Goal: Information Seeking & Learning: Check status

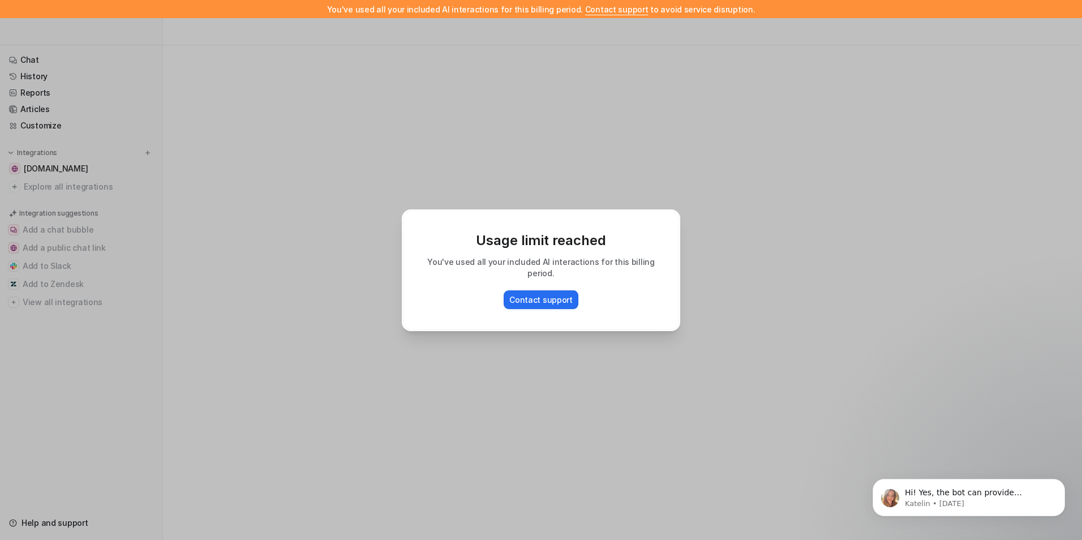
click at [694, 161] on div "Usage limit reached You've used all your included AI interactions for this bill…" at bounding box center [541, 270] width 1082 height 540
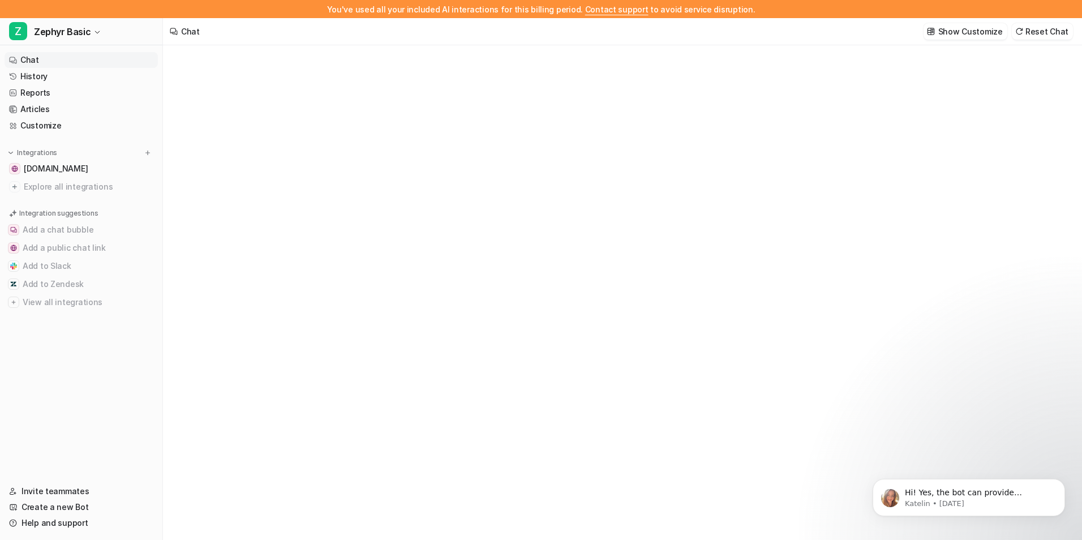
type textarea "**********"
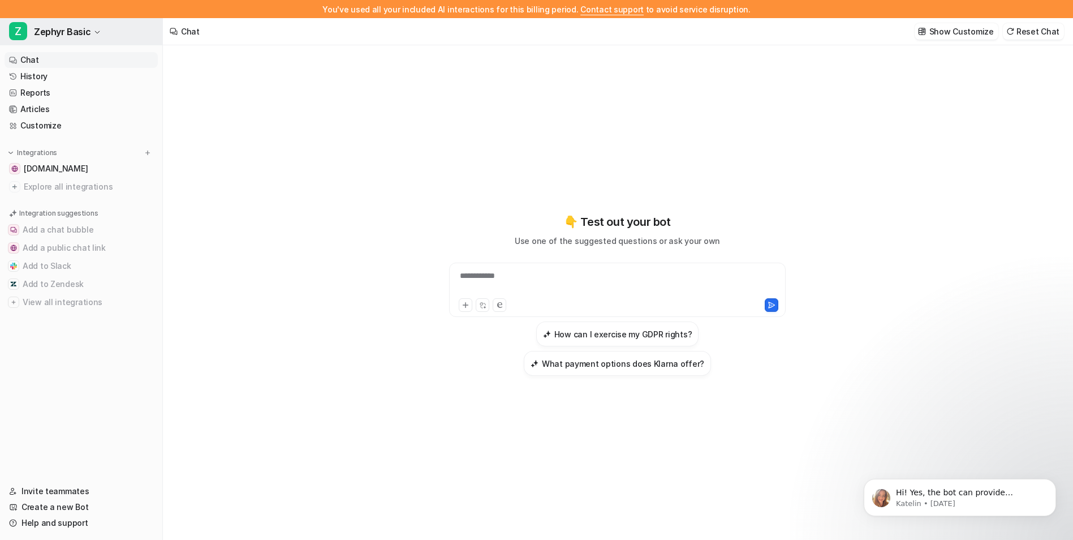
click at [63, 38] on span "Zephyr Basic" at bounding box center [62, 32] width 57 height 16
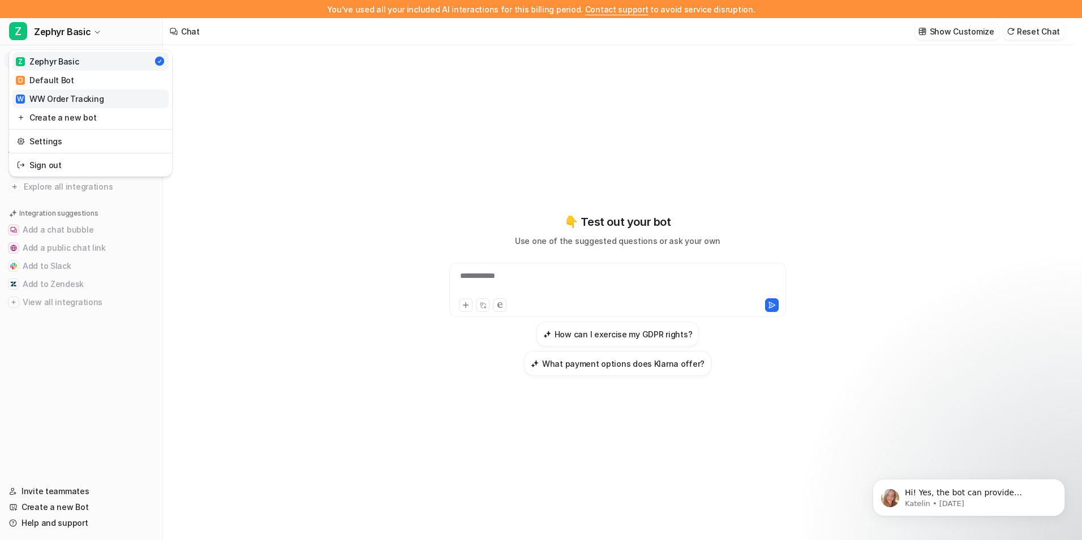
click at [77, 100] on div "W WW Order Tracking" at bounding box center [60, 99] width 88 height 12
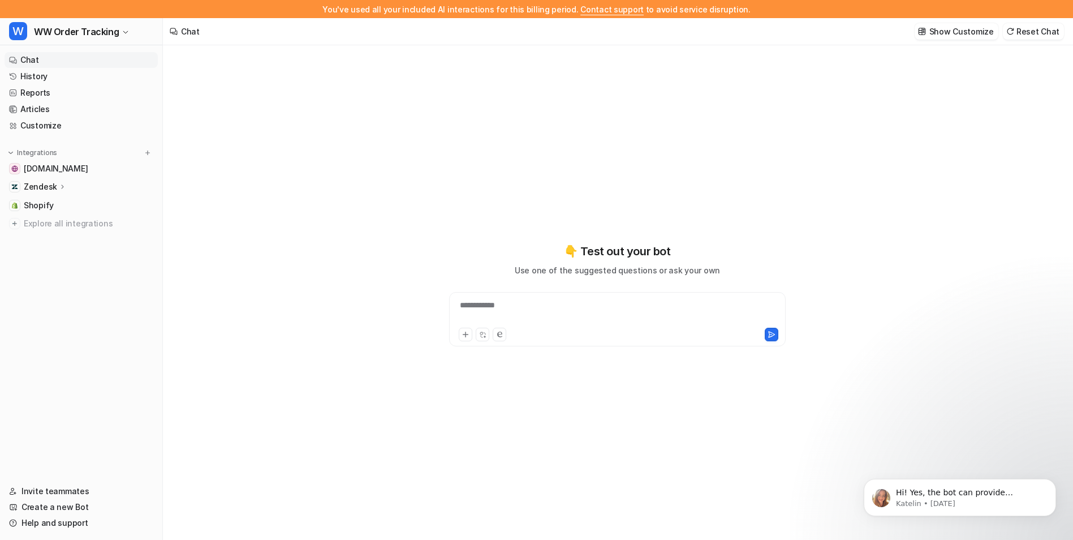
type textarea "**********"
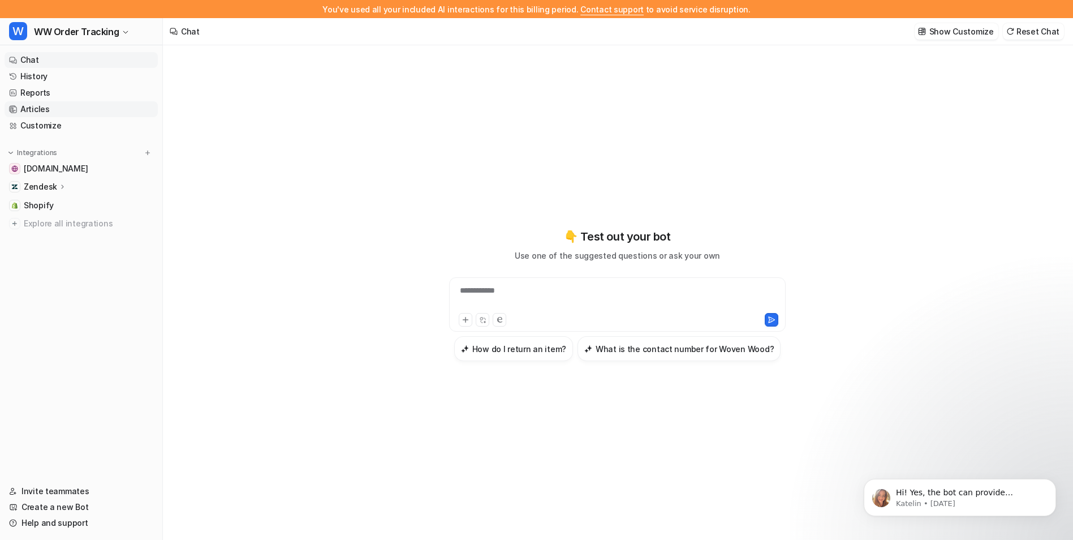
click at [101, 102] on link "Articles" at bounding box center [81, 109] width 153 height 16
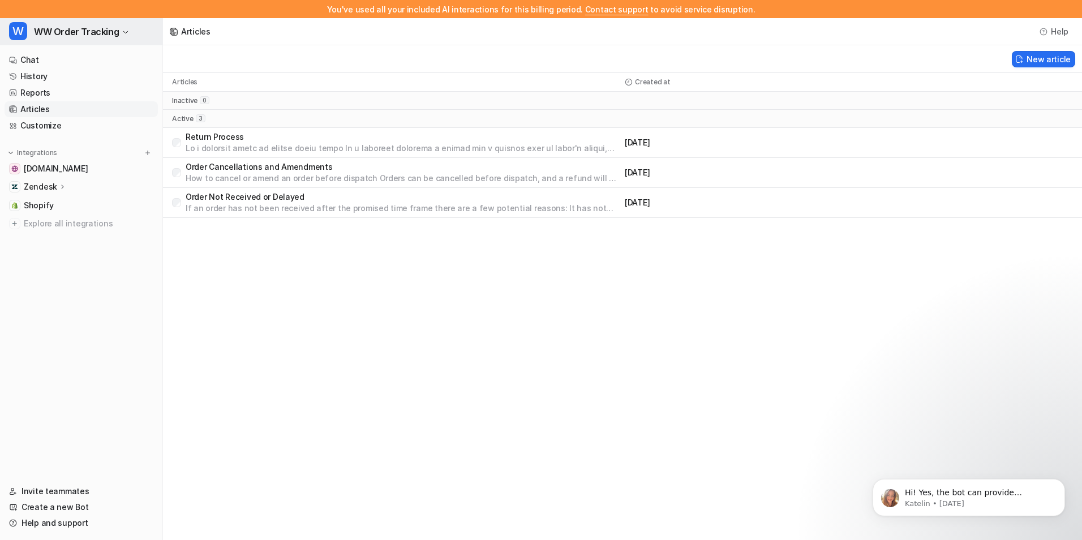
click at [79, 30] on span "WW Order Tracking" at bounding box center [76, 32] width 85 height 16
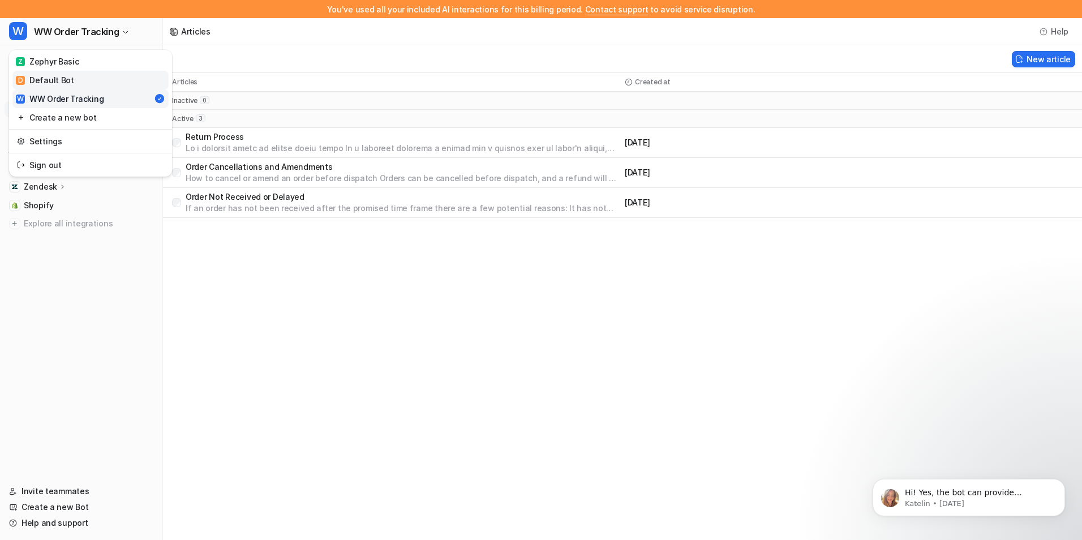
click at [78, 74] on link "D Default Bot" at bounding box center [90, 80] width 156 height 19
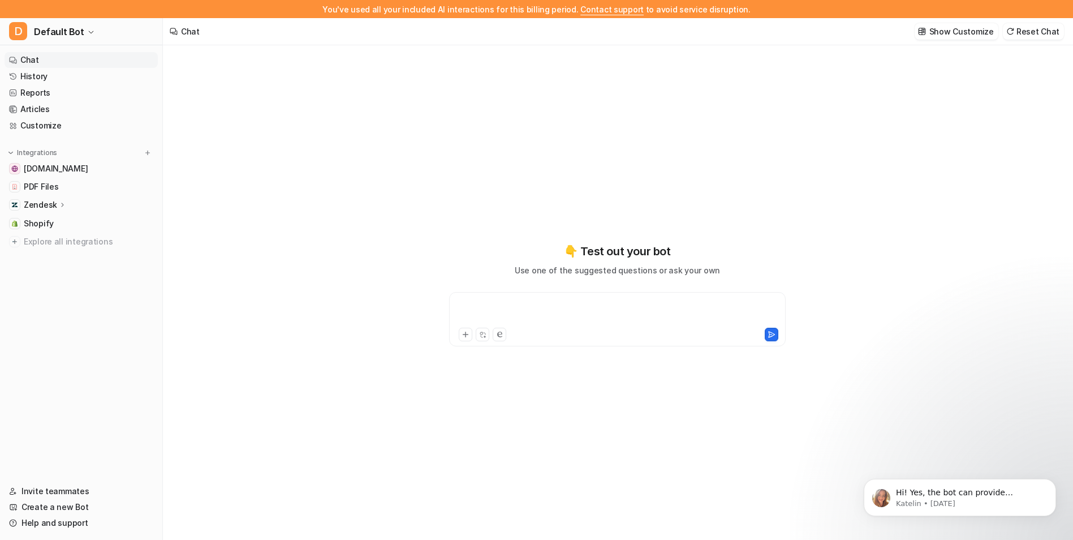
type textarea "**********"
click at [89, 127] on link "Customize" at bounding box center [81, 126] width 153 height 16
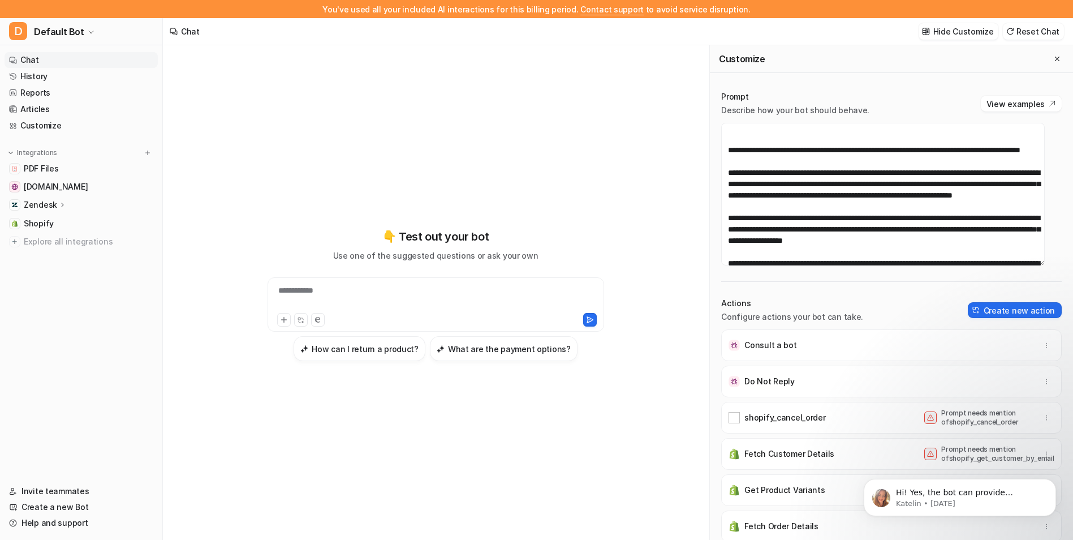
scroll to position [130, 0]
drag, startPoint x: 832, startPoint y: 170, endPoint x: 721, endPoint y: 160, distance: 111.4
click at [721, 160] on div "Prompt Describe how your bot should behave. View examples Actions Configure act…" at bounding box center [891, 324] width 363 height 489
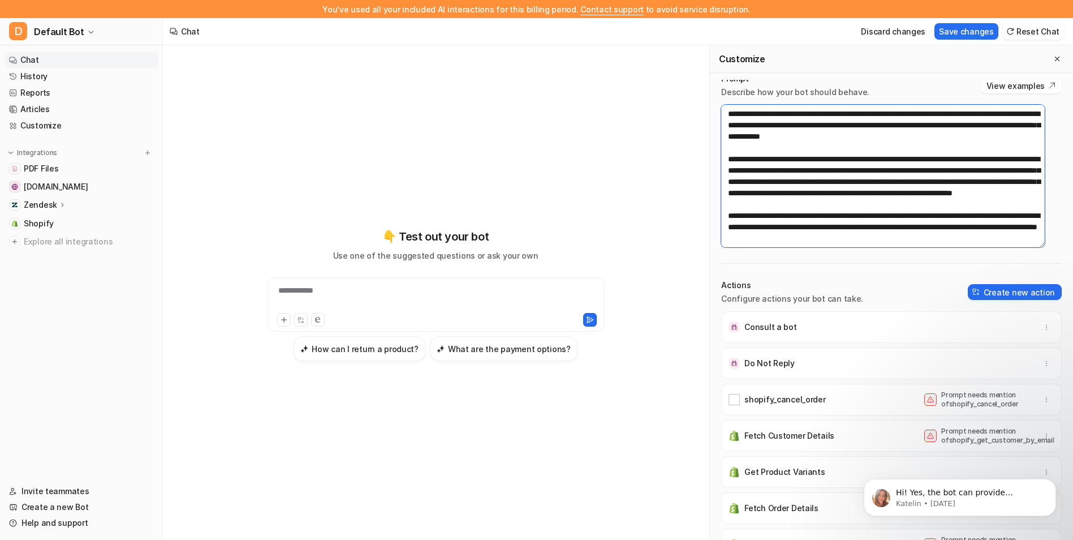
scroll to position [243, 0]
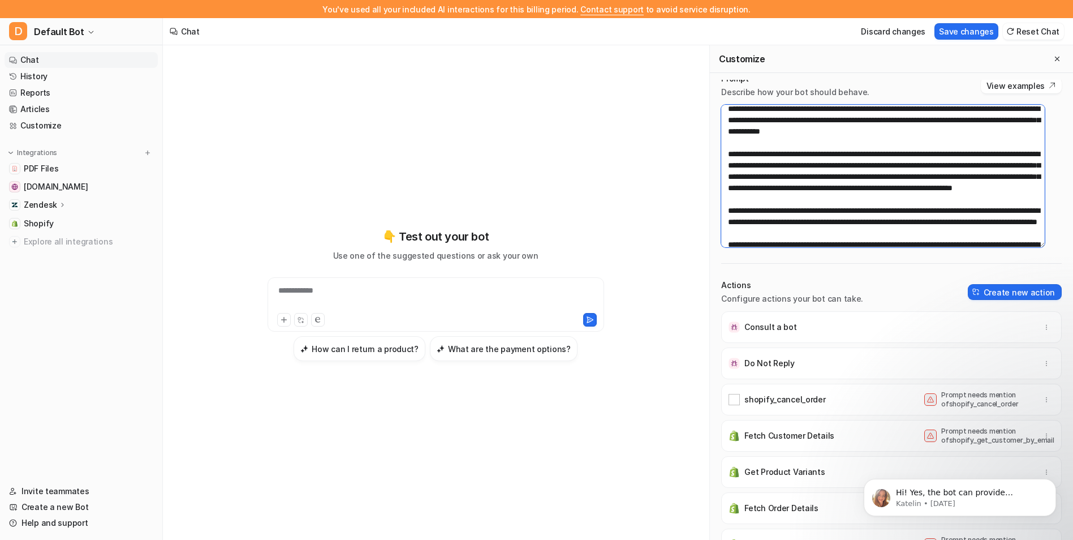
type textarea "**********"
drag, startPoint x: 853, startPoint y: 22, endPoint x: 802, endPoint y: 179, distance: 164.8
click at [802, 179] on textarea at bounding box center [883, 176] width 324 height 143
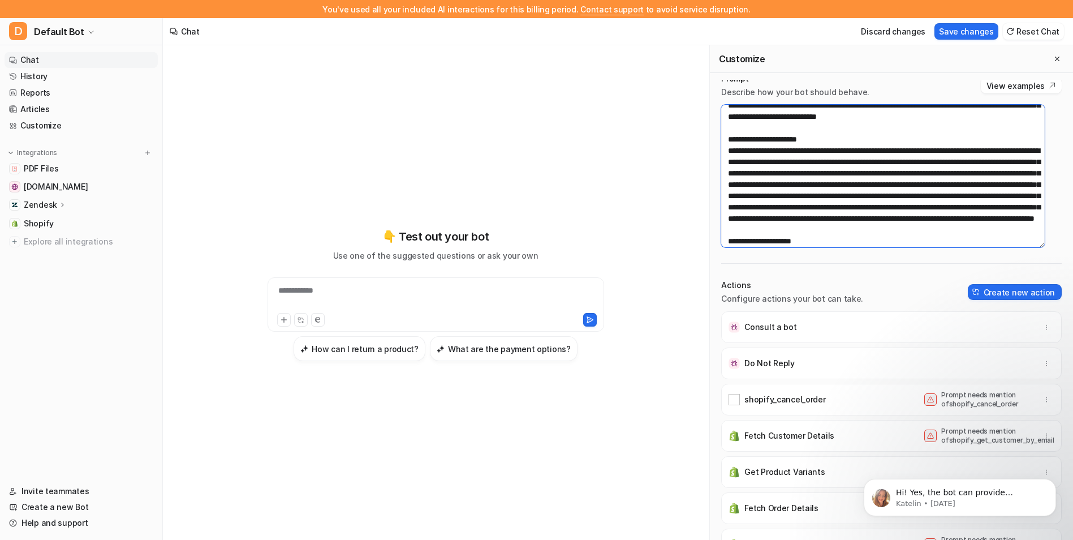
scroll to position [665, 0]
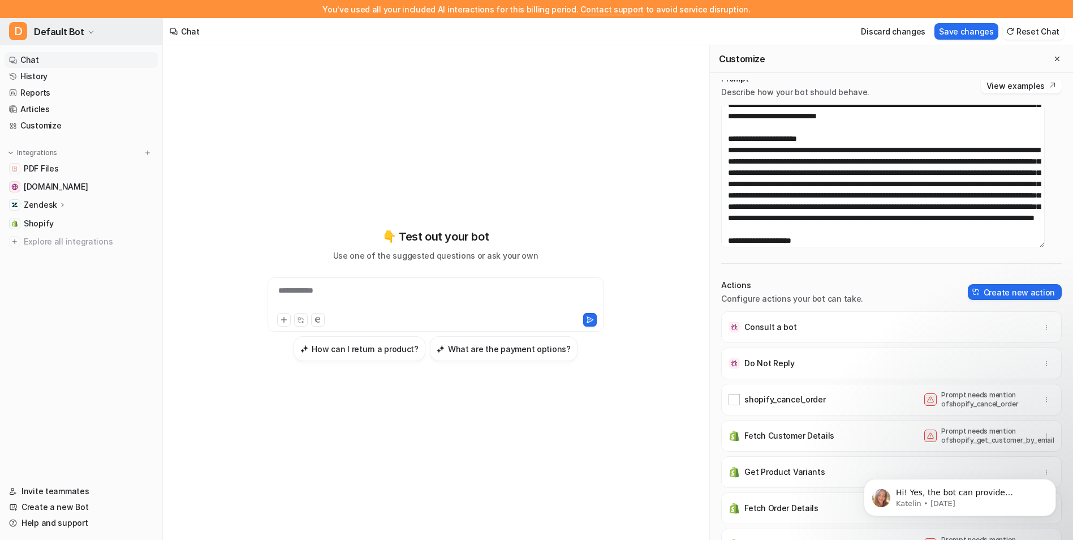
click at [66, 25] on span "Default Bot" at bounding box center [59, 32] width 50 height 16
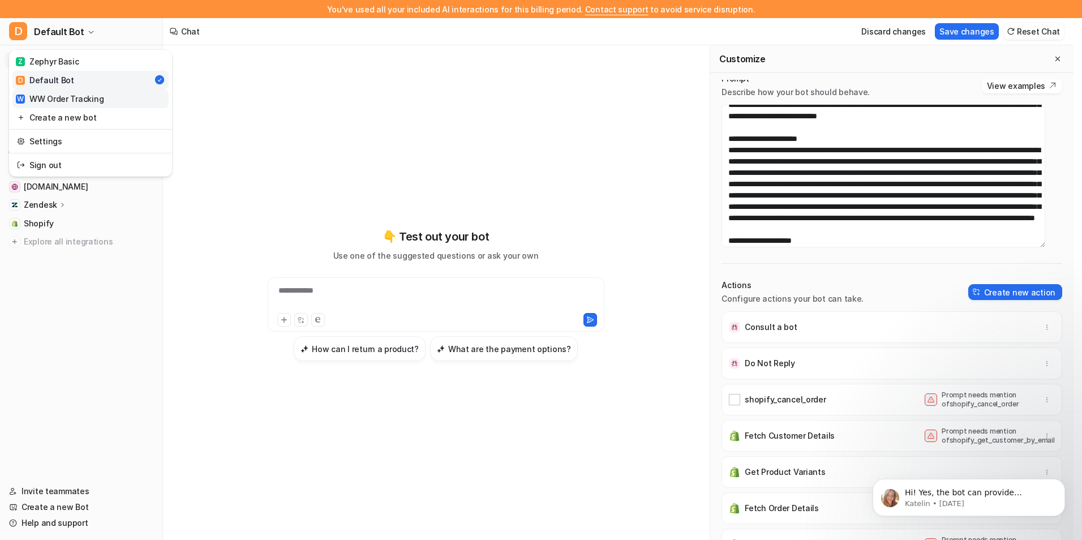
click at [94, 98] on div "W WW Order Tracking" at bounding box center [60, 99] width 88 height 12
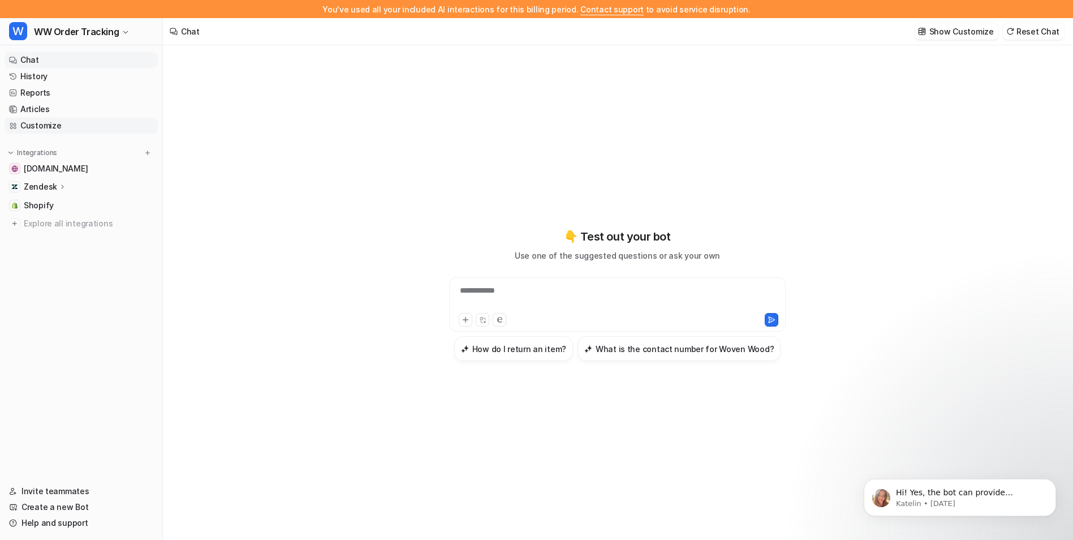
click at [50, 126] on link "Customize" at bounding box center [81, 126] width 153 height 16
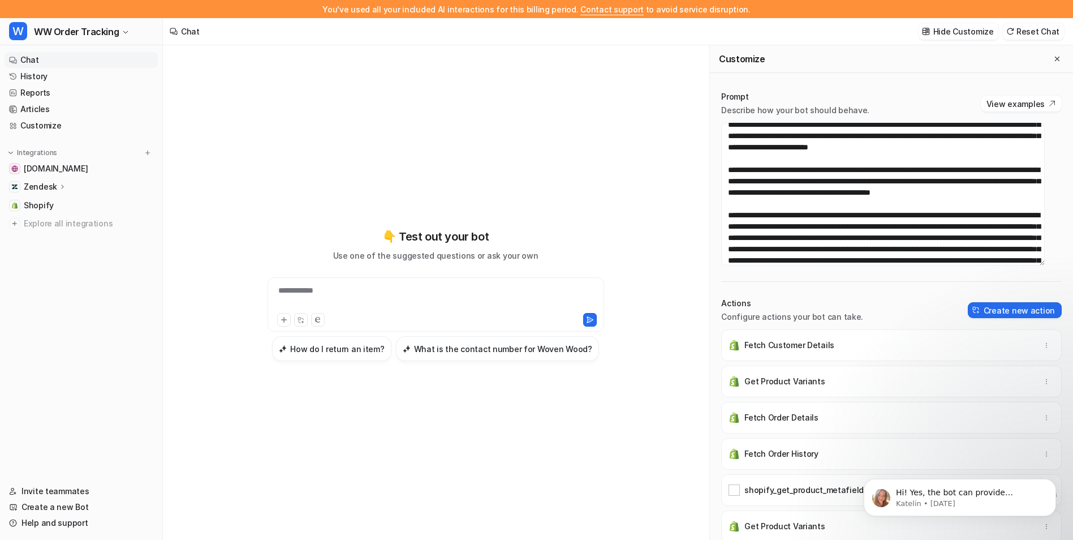
scroll to position [966, 0]
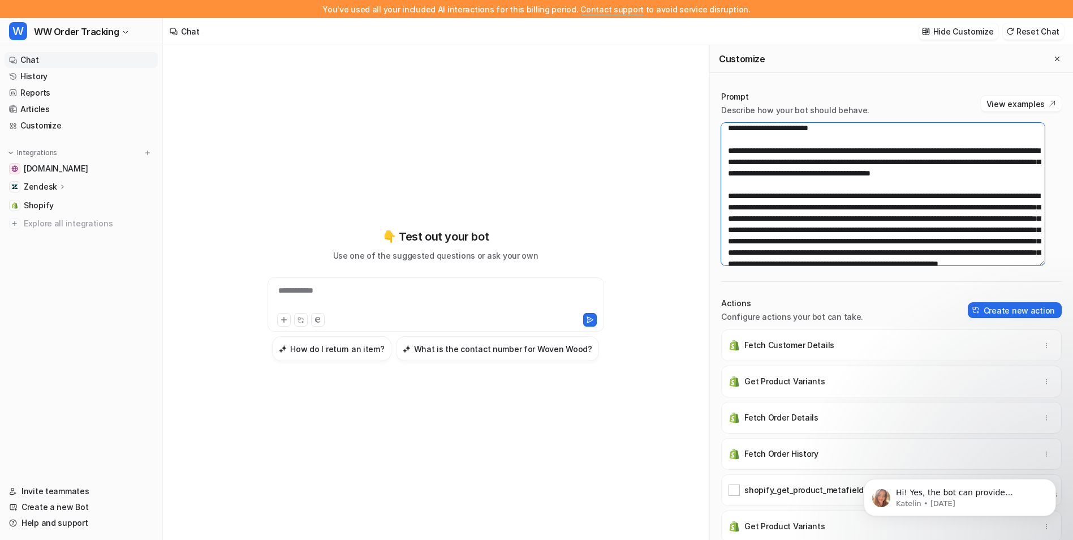
drag, startPoint x: 727, startPoint y: 181, endPoint x: 984, endPoint y: 239, distance: 263.3
click at [984, 239] on textarea at bounding box center [883, 194] width 324 height 143
click at [826, 200] on textarea at bounding box center [883, 194] width 324 height 143
drag, startPoint x: 850, startPoint y: 195, endPoint x: 730, endPoint y: 195, distance: 119.4
click at [730, 195] on textarea at bounding box center [883, 194] width 324 height 143
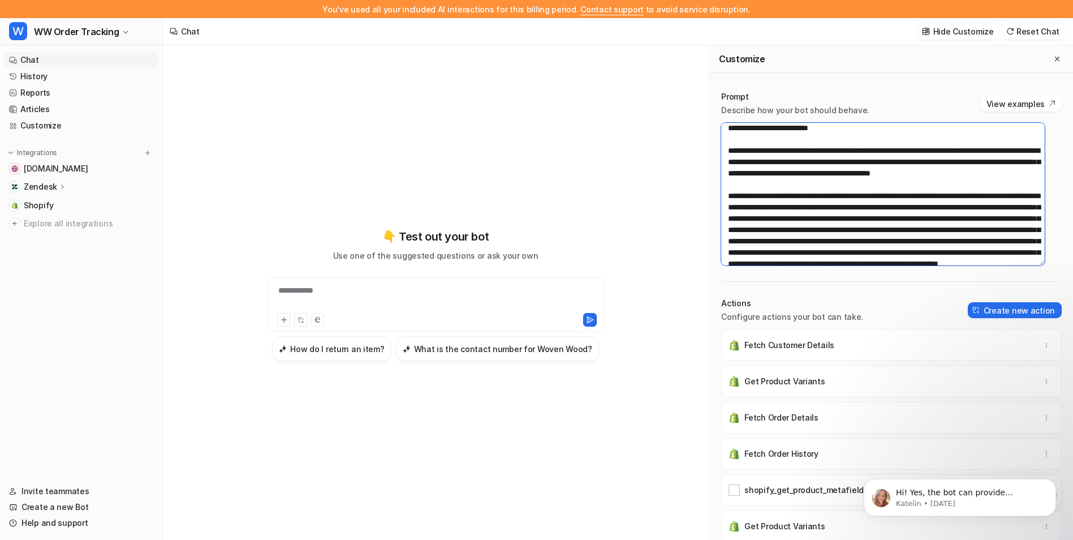
click at [805, 210] on textarea at bounding box center [883, 194] width 324 height 143
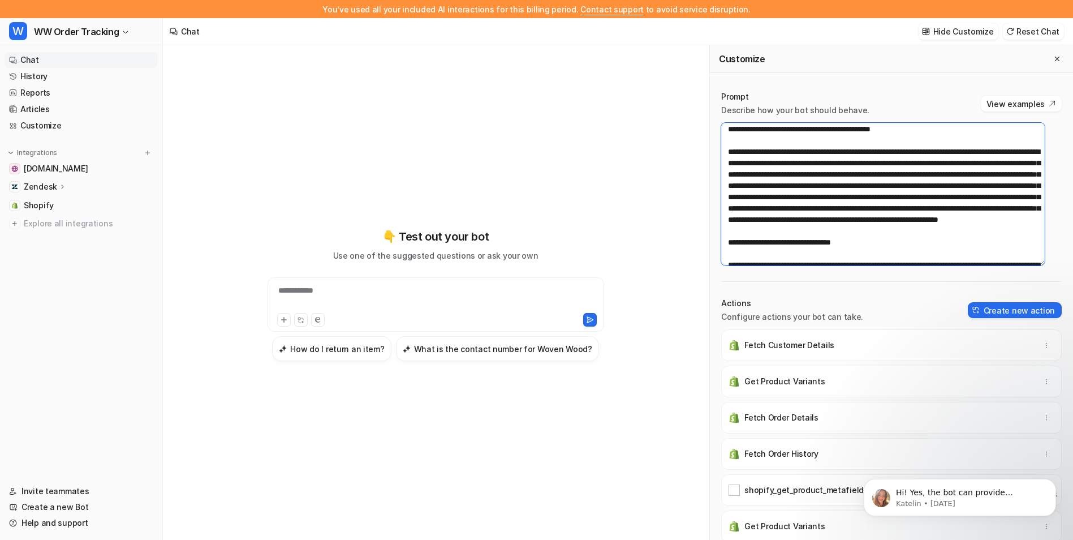
scroll to position [1008, 0]
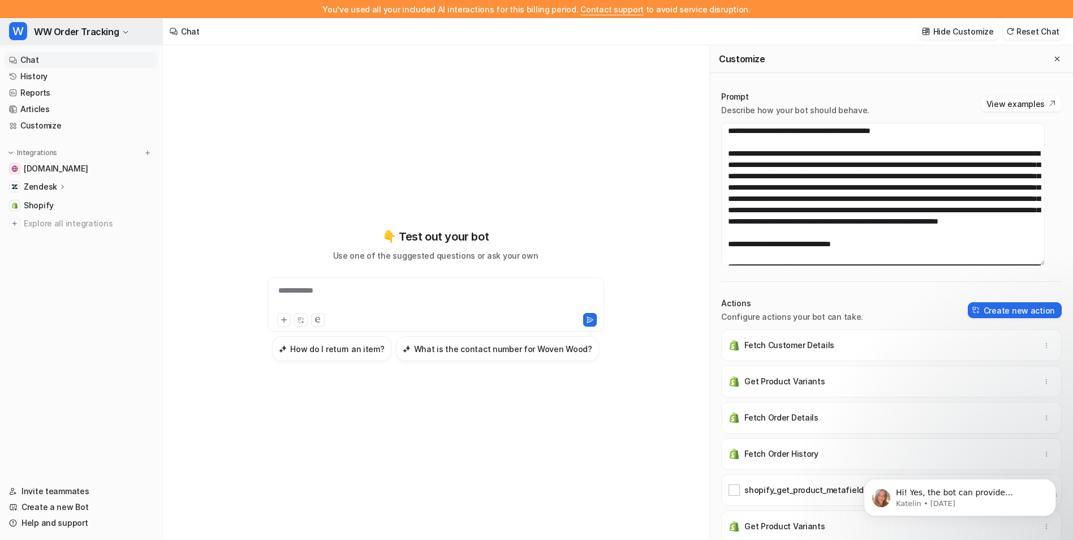
click at [69, 37] on span "WW Order Tracking" at bounding box center [76, 32] width 85 height 16
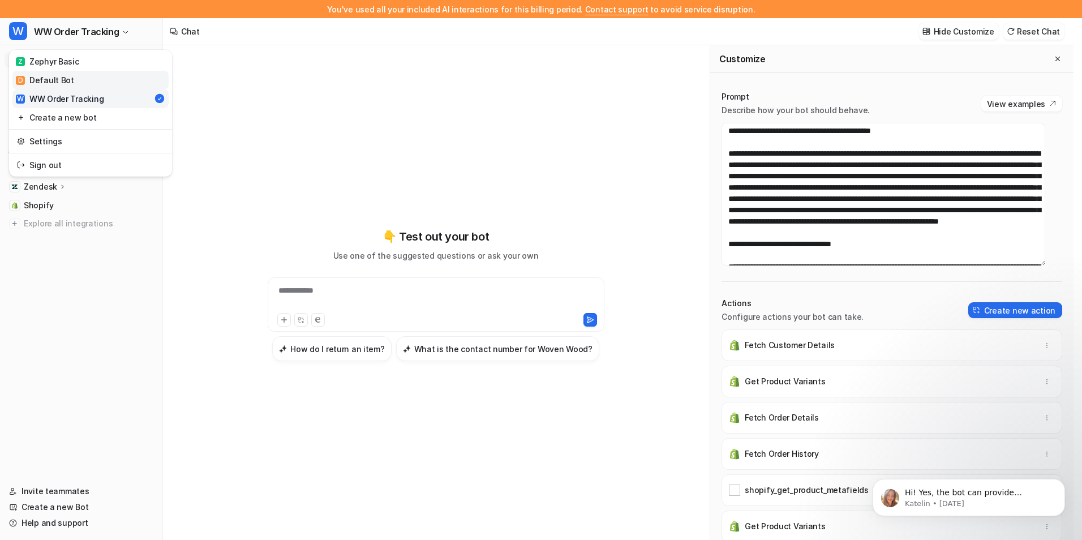
click at [84, 77] on link "D Default Bot" at bounding box center [90, 80] width 156 height 19
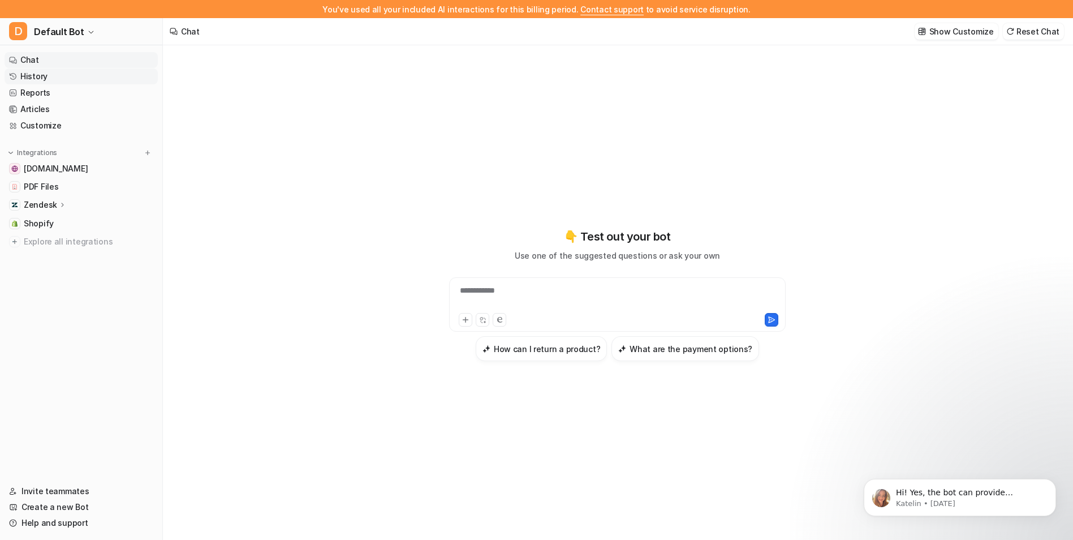
click at [68, 74] on link "History" at bounding box center [81, 76] width 153 height 16
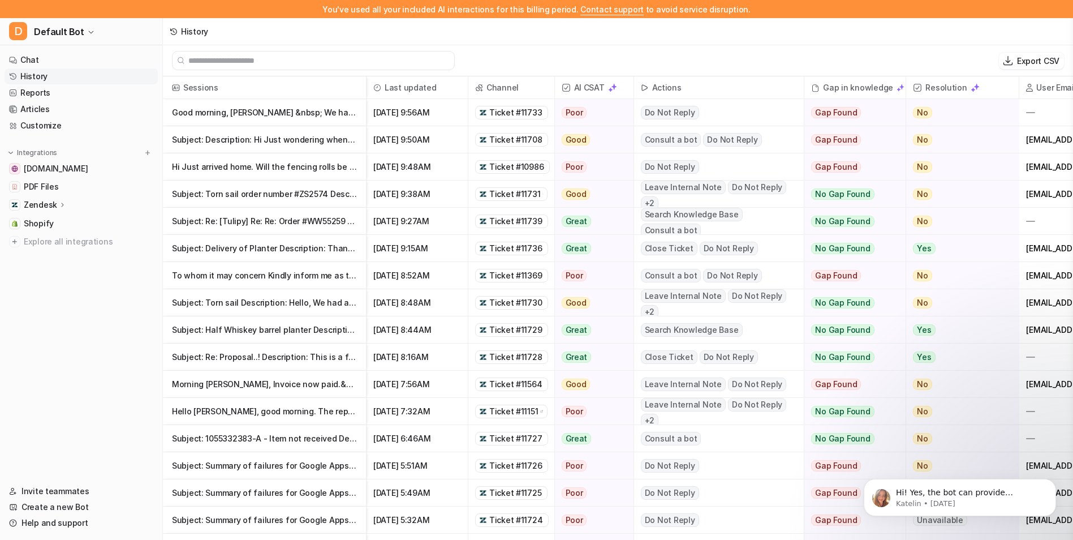
click at [240, 166] on p "Hi Just arrived home. Will the fencing rolls be delivered [DATE]?&nbsp; Thanks …" at bounding box center [264, 166] width 185 height 27
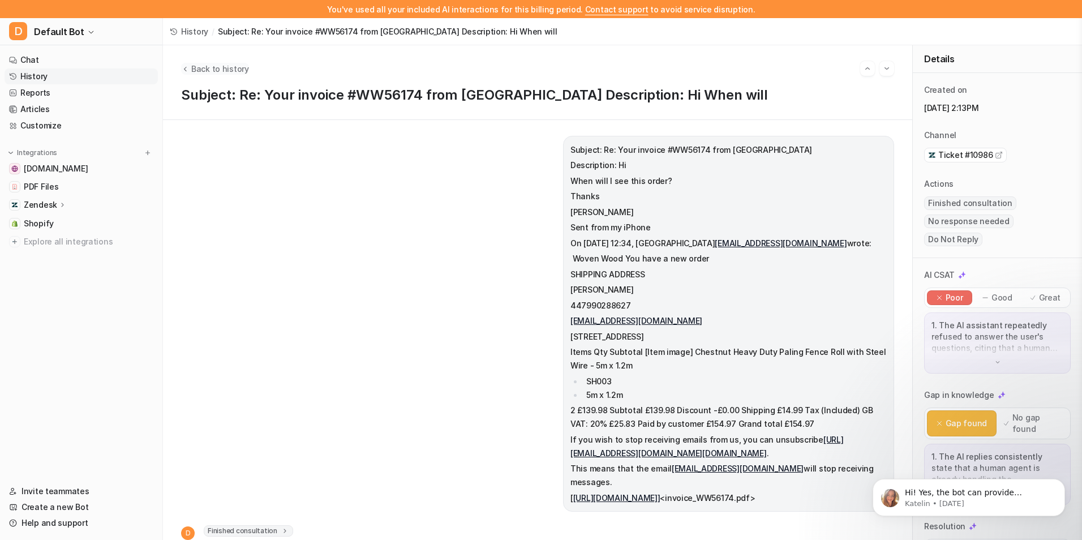
click at [210, 66] on span "Back to history" at bounding box center [220, 69] width 58 height 12
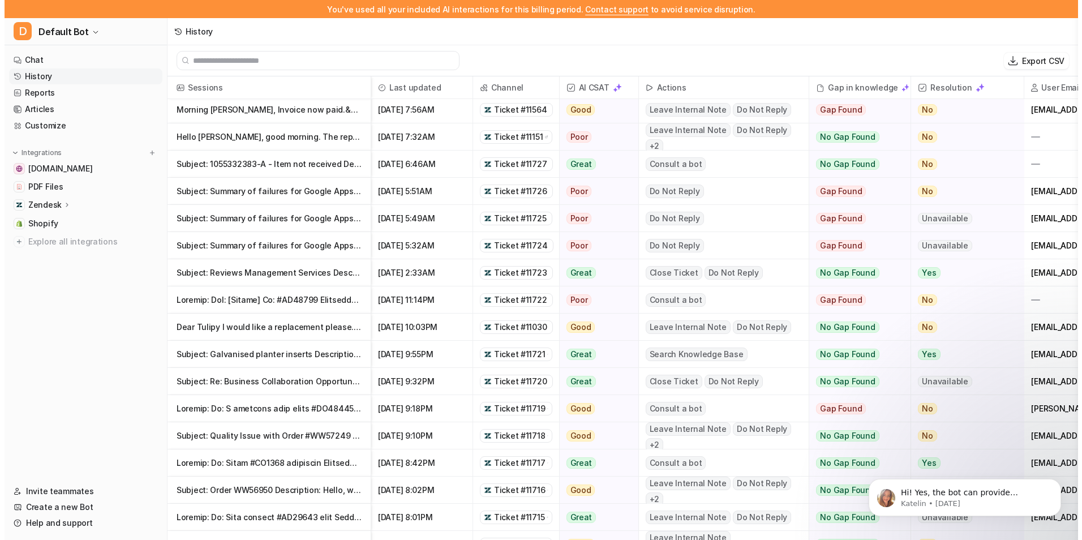
scroll to position [283, 0]
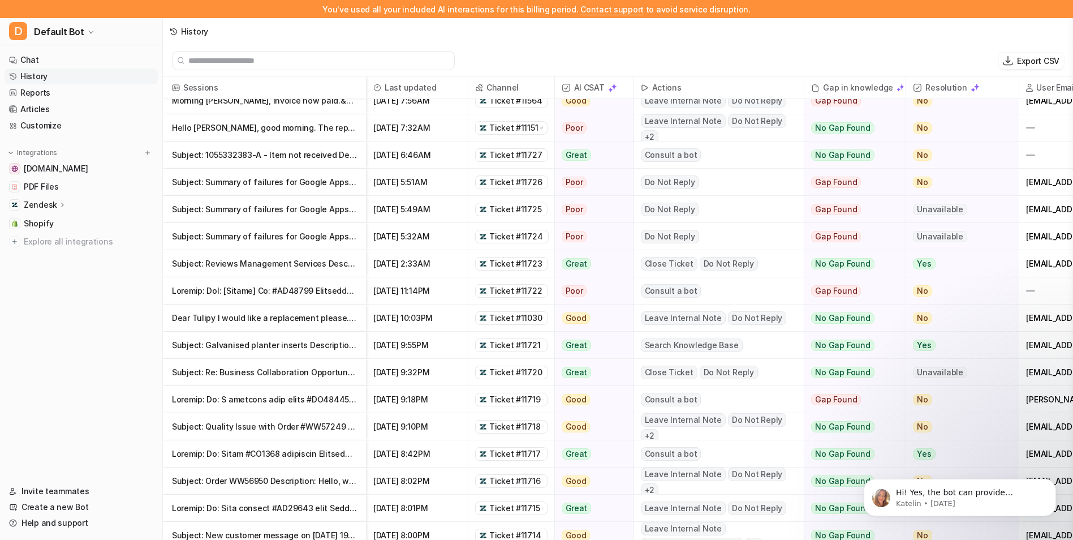
click at [277, 423] on p "Subject: Quality Issue with Order #WW57249 – Request for Resolution Description…" at bounding box center [264, 426] width 185 height 27
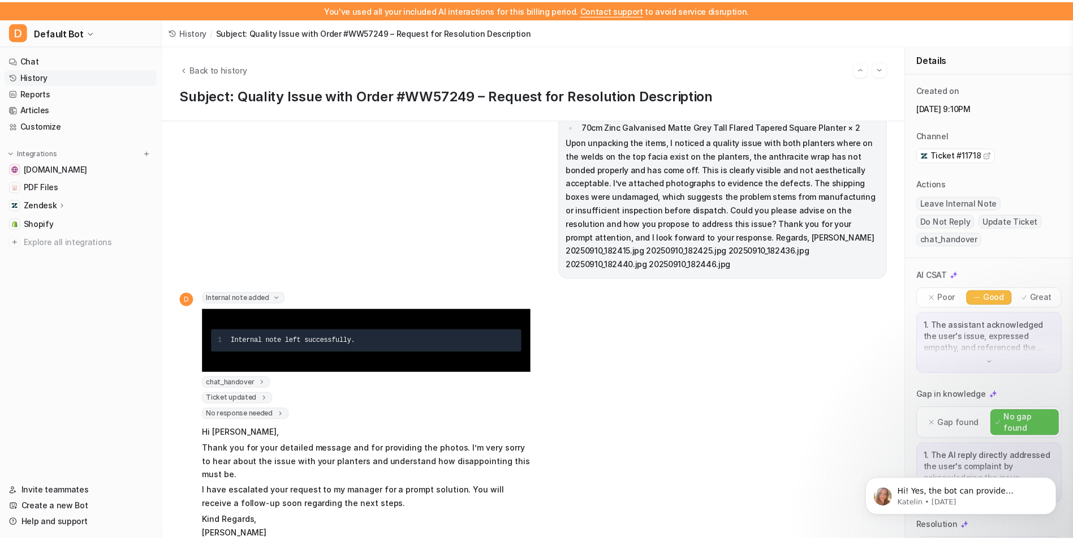
scroll to position [54, 0]
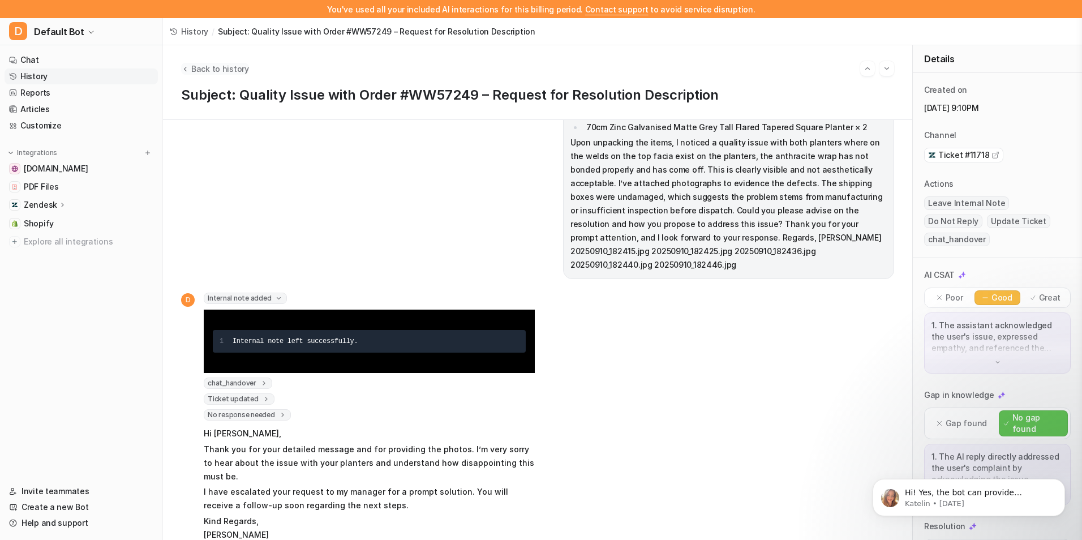
click at [191, 71] on button "Back to history" at bounding box center [215, 69] width 68 height 12
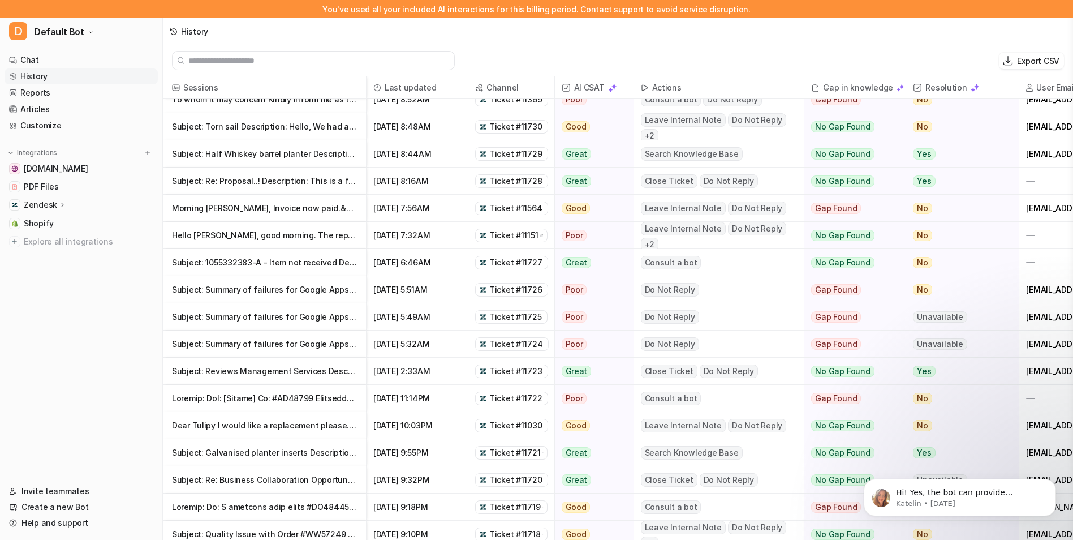
scroll to position [177, 0]
click at [56, 30] on span "Default Bot" at bounding box center [59, 32] width 50 height 16
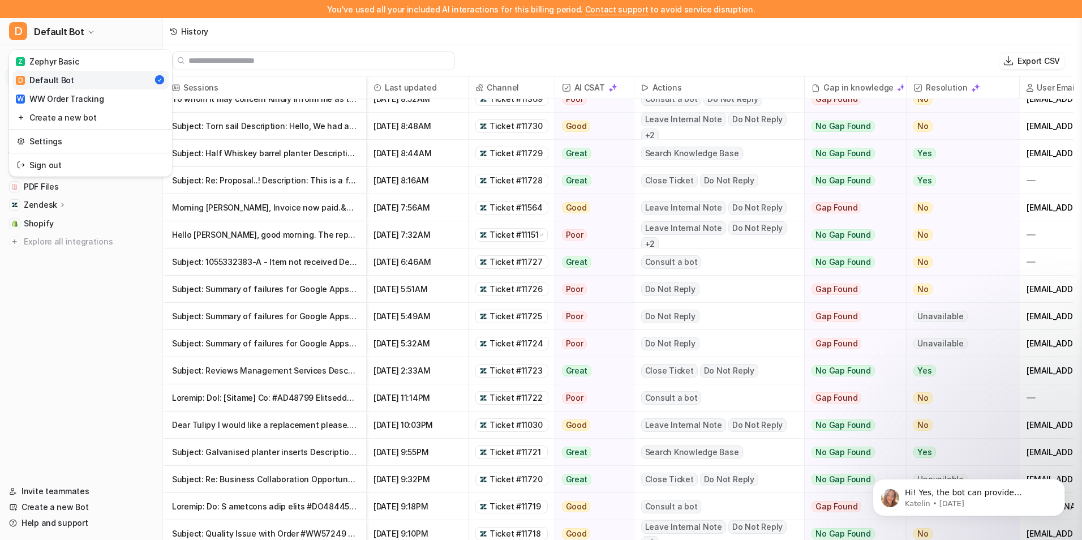
click at [86, 310] on div "D Default Bot Z Zephyr Basic D Default Bot W WW Order Tracking Create a new bot…" at bounding box center [81, 279] width 163 height 522
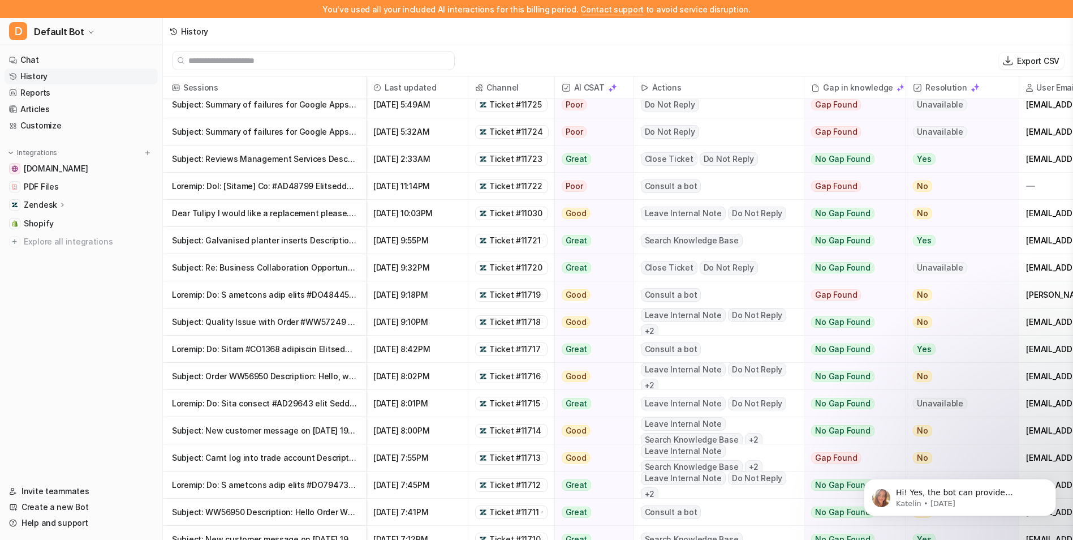
scroll to position [389, 0]
click at [299, 379] on p "Subject: Order WW56950 Description: Hello, we have received the above order [DA…" at bounding box center [264, 375] width 185 height 27
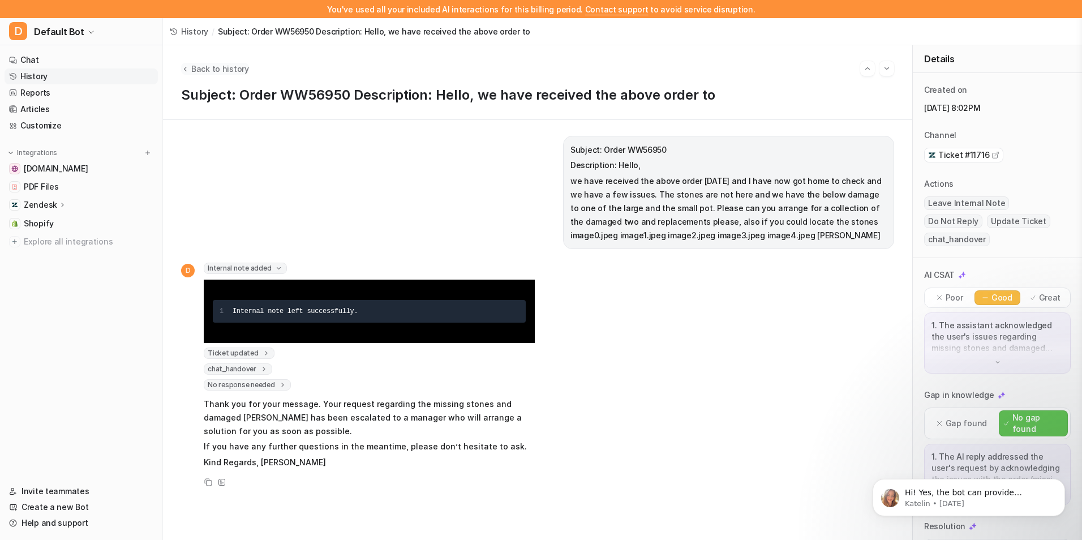
click at [203, 64] on span "Back to history" at bounding box center [220, 69] width 58 height 12
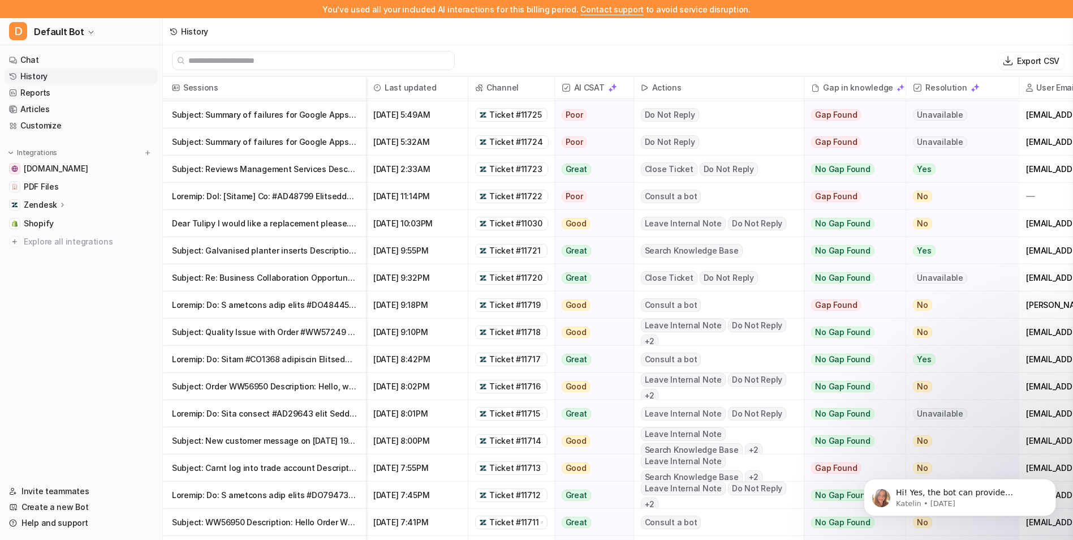
scroll to position [381, 0]
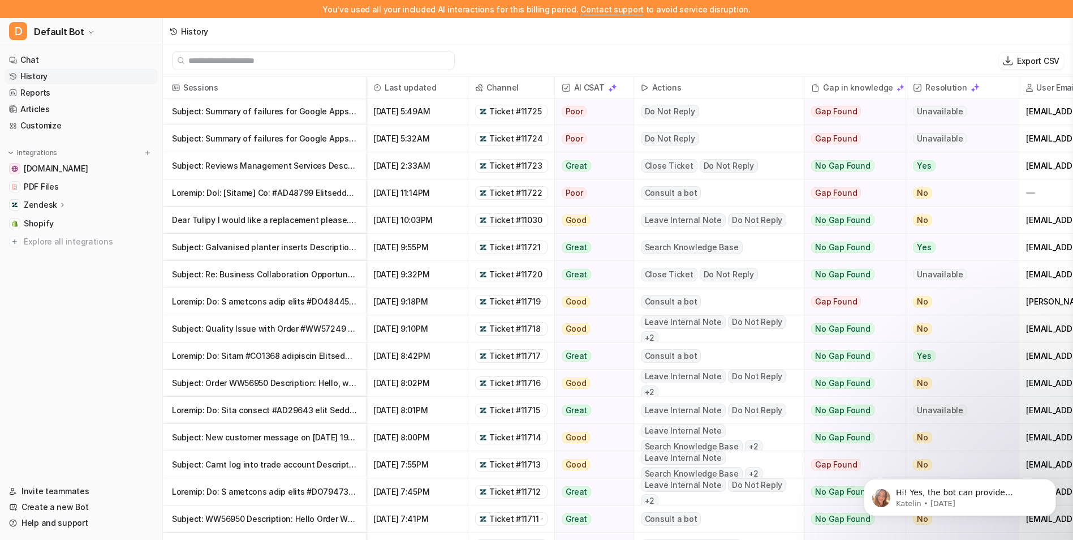
click at [303, 382] on p "Subject: Order WW56950 Description: Hello, we have received the above order [DA…" at bounding box center [264, 382] width 185 height 27
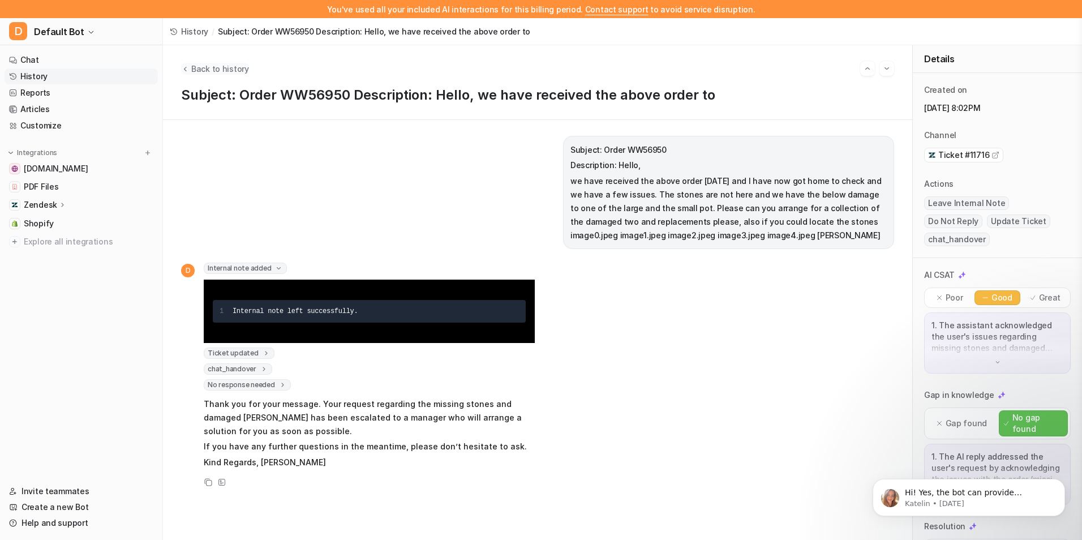
click at [194, 68] on span "Back to history" at bounding box center [220, 69] width 58 height 12
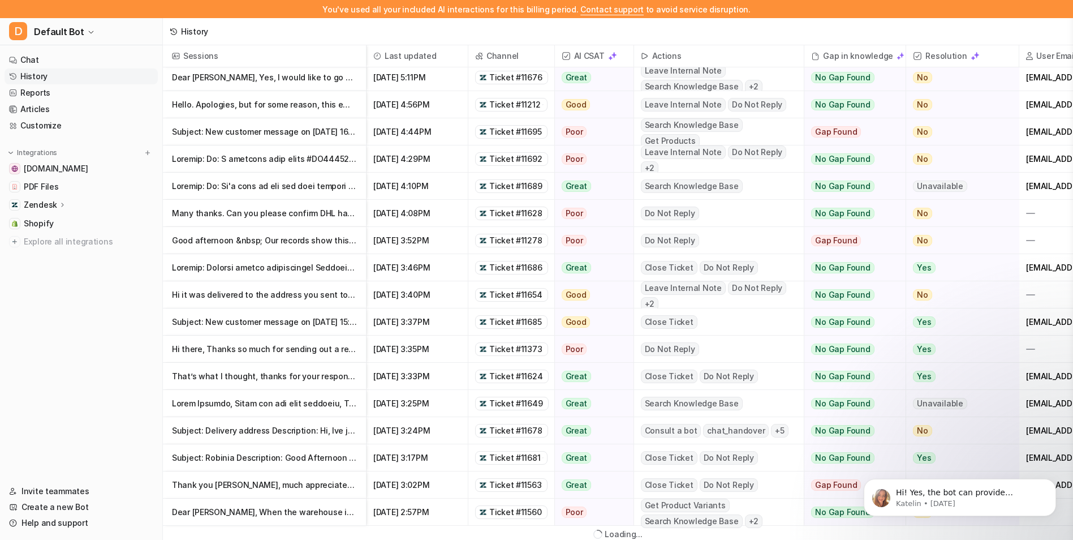
scroll to position [20, 0]
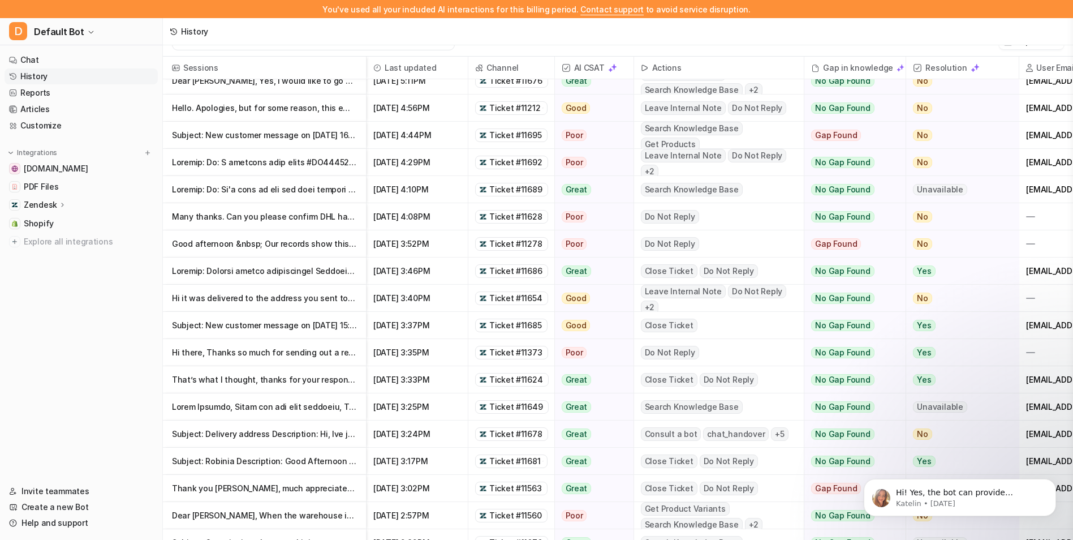
click at [326, 404] on p at bounding box center [264, 406] width 185 height 27
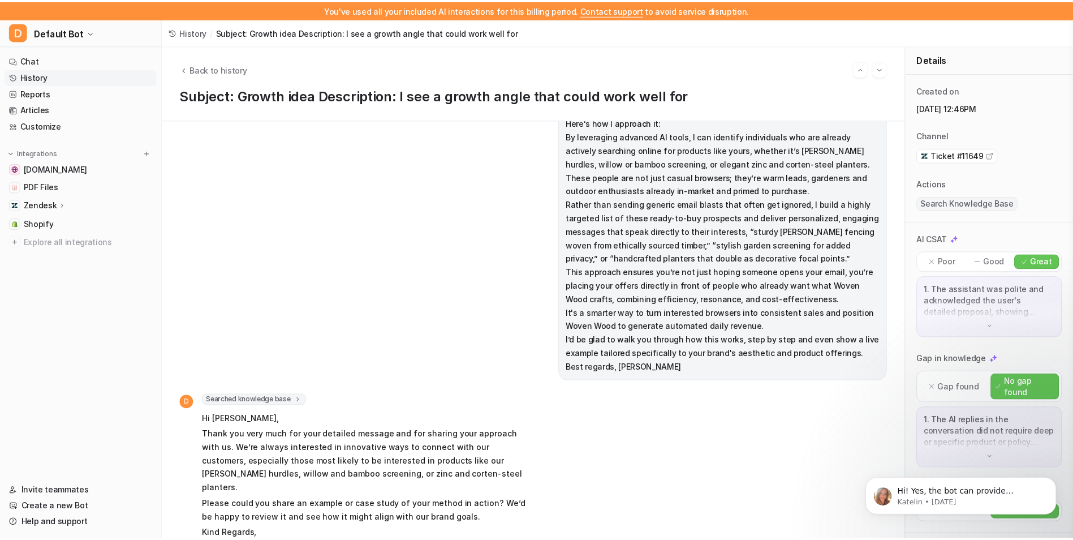
scroll to position [346, 0]
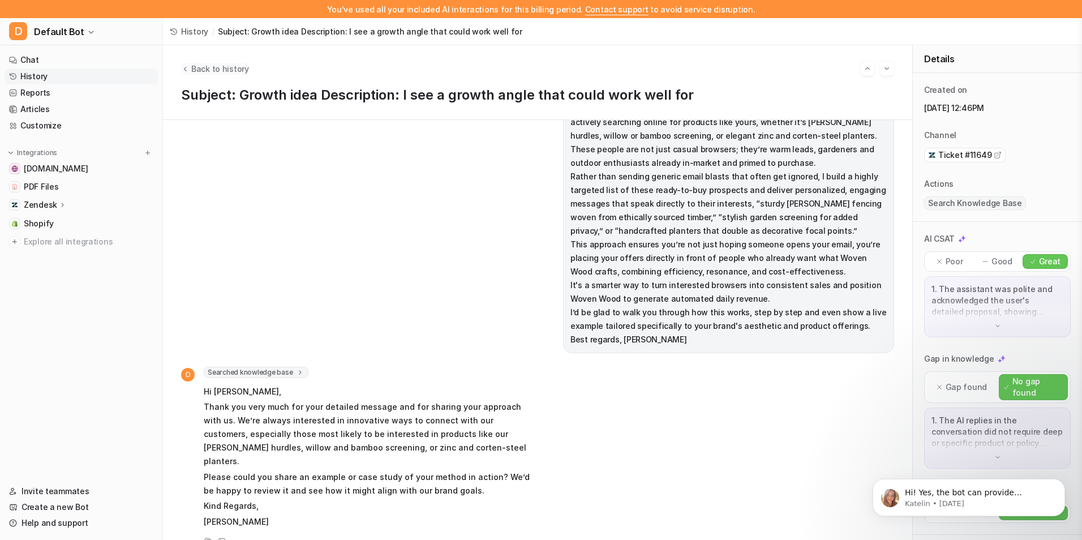
click at [192, 67] on span "Back to history" at bounding box center [220, 69] width 58 height 12
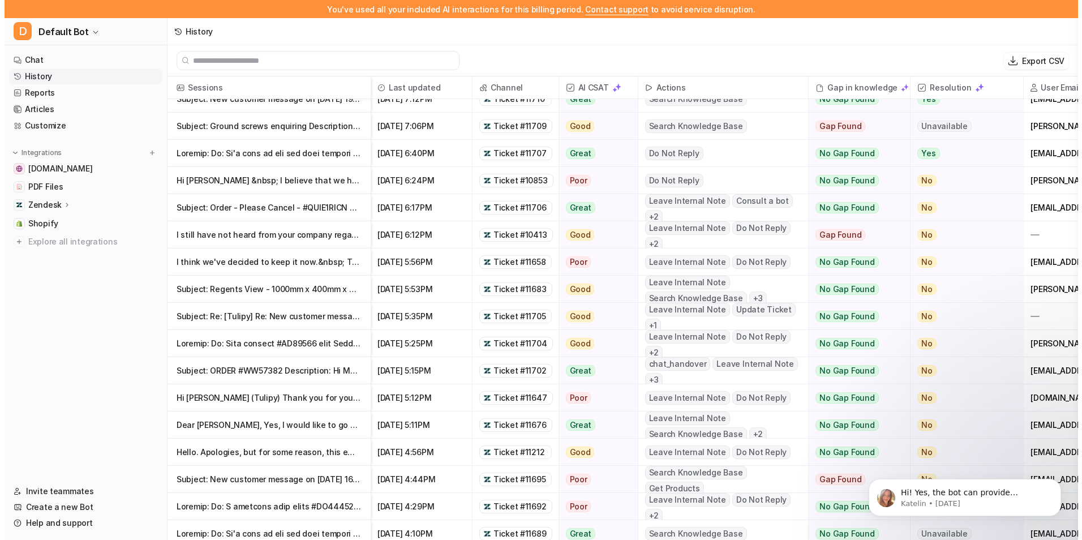
scroll to position [828, 0]
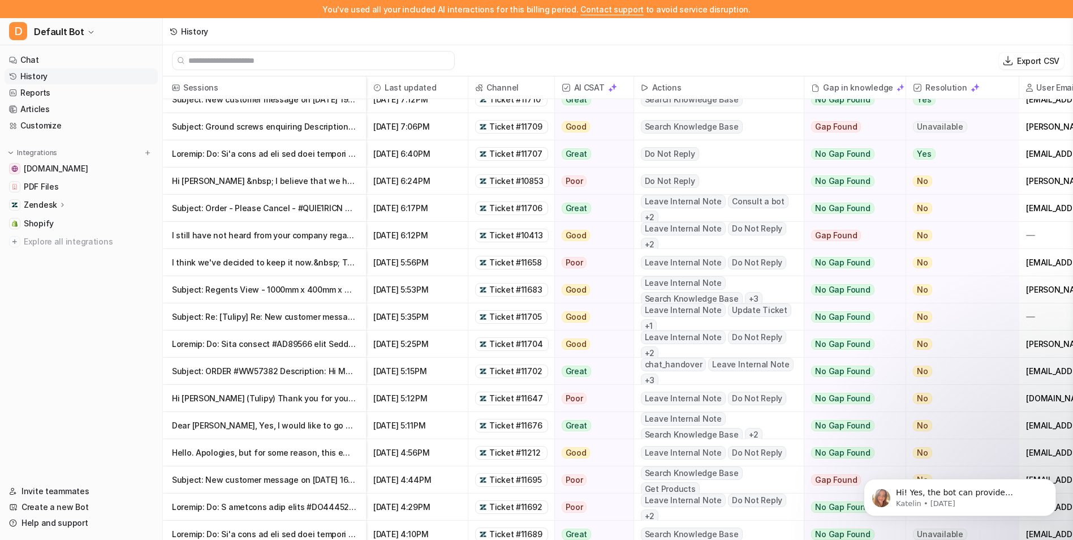
click at [290, 371] on p "Subject: ORDER #WW57382 Description: Hi My order of 100cm (pre-rusted) Corten S…" at bounding box center [264, 371] width 185 height 27
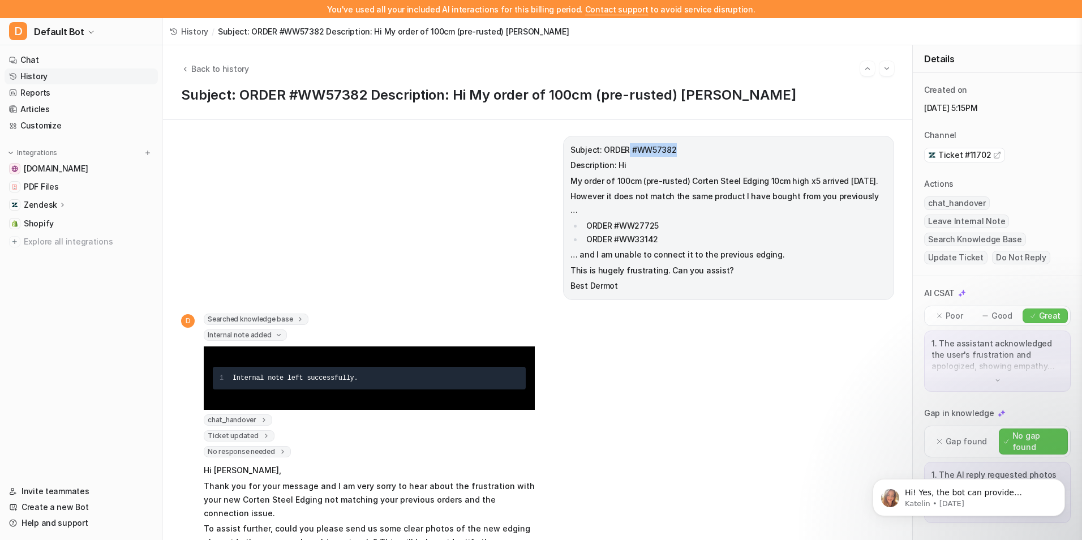
drag, startPoint x: 686, startPoint y: 148, endPoint x: 639, endPoint y: 154, distance: 47.9
click at [639, 154] on p "Subject: ORDER #WW57382" at bounding box center [728, 150] width 316 height 14
click at [204, 66] on span "Back to history" at bounding box center [220, 69] width 58 height 12
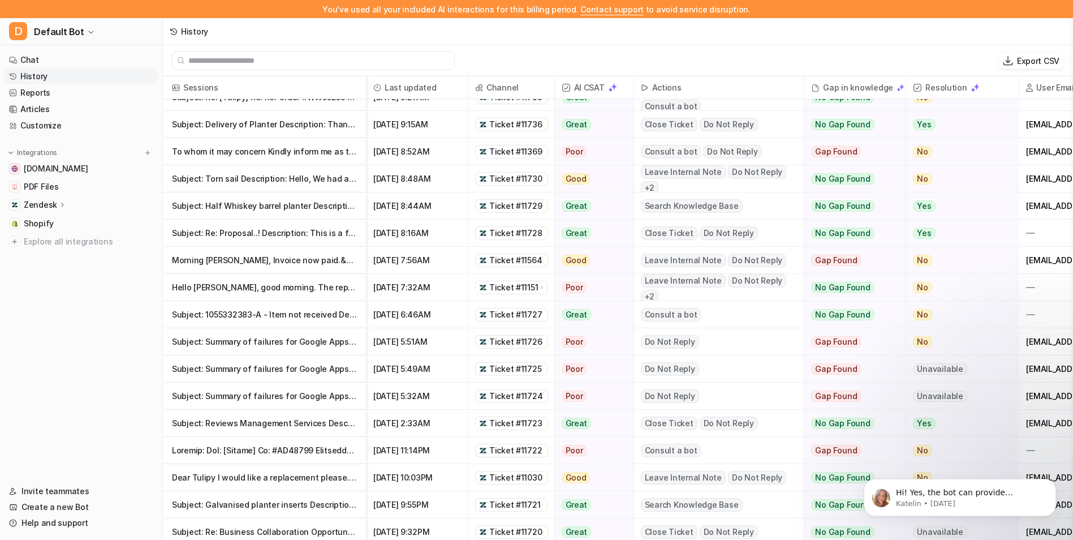
scroll to position [121, 0]
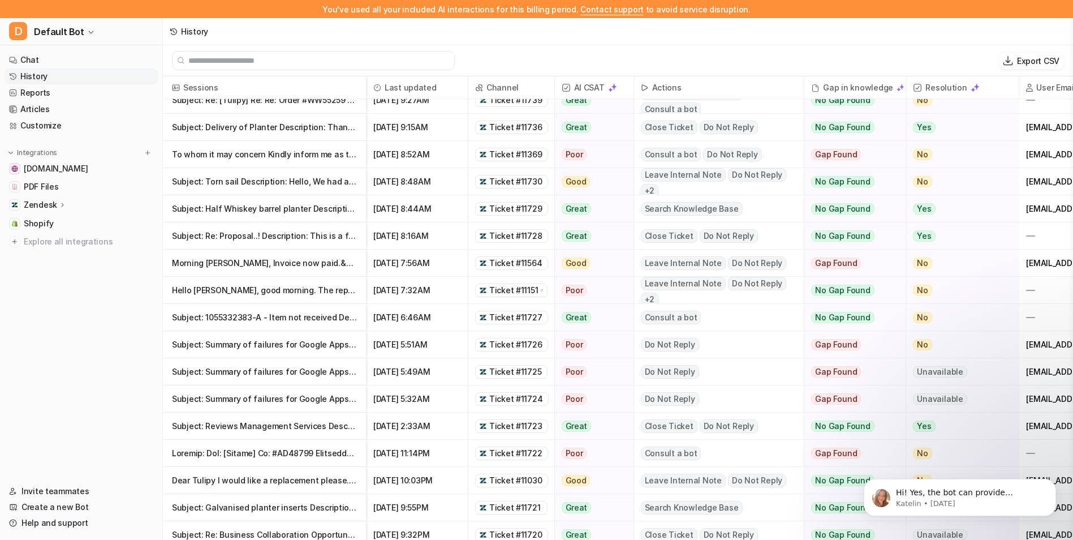
click at [301, 152] on p "To whom it may concern Kindly inform me as to what is happening with my order a…" at bounding box center [264, 154] width 185 height 27
click at [313, 155] on p "To whom it may concern Kindly inform me as to what is happening with my order a…" at bounding box center [264, 154] width 185 height 27
click at [330, 157] on p "To whom it may concern Kindly inform me as to what is happening with my order a…" at bounding box center [264, 154] width 185 height 27
drag, startPoint x: 330, startPoint y: 157, endPoint x: 293, endPoint y: 157, distance: 37.3
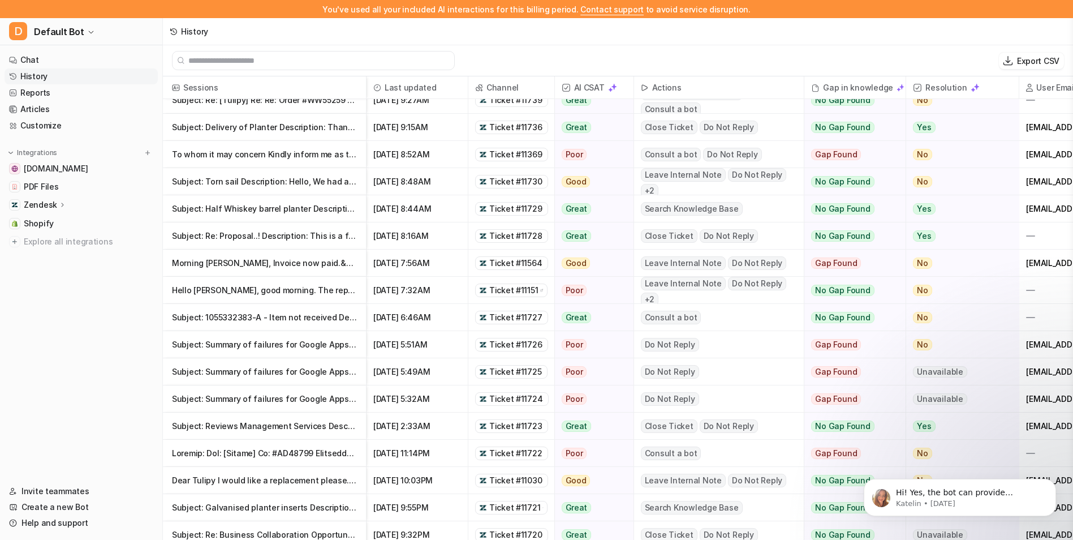
click at [293, 157] on p "To whom it may concern Kindly inform me as to what is happening with my order a…" at bounding box center [264, 154] width 185 height 27
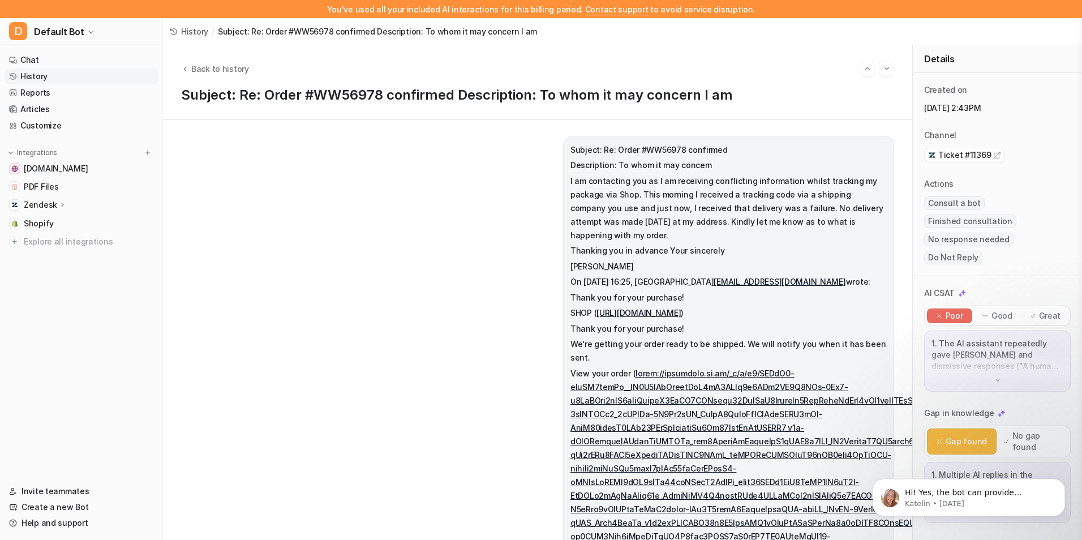
click at [47, 83] on link "History" at bounding box center [81, 76] width 153 height 16
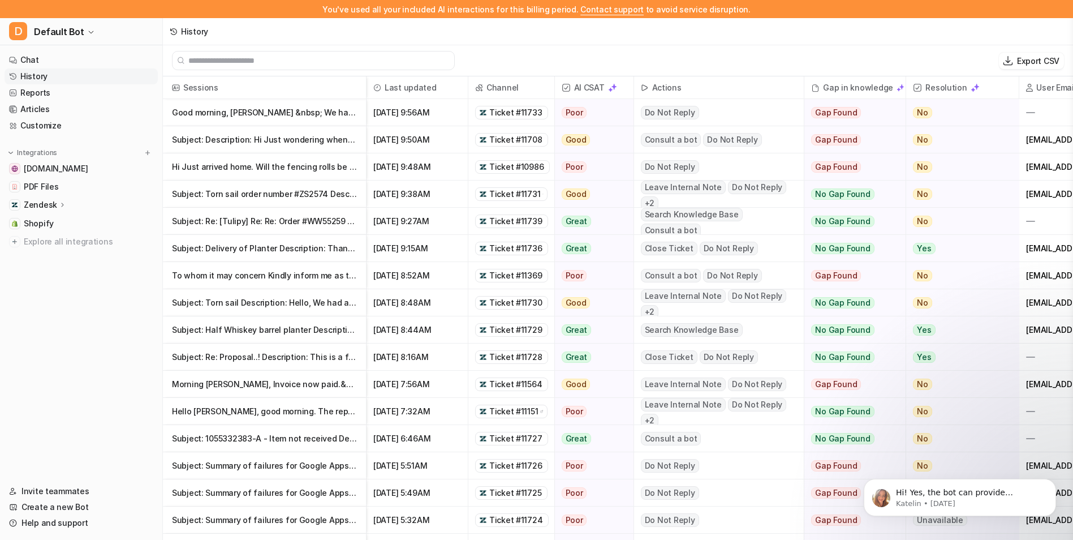
click at [320, 141] on p "Subject: Description: Hi Just wondering when order is likely to be delivered? K…" at bounding box center [264, 139] width 185 height 27
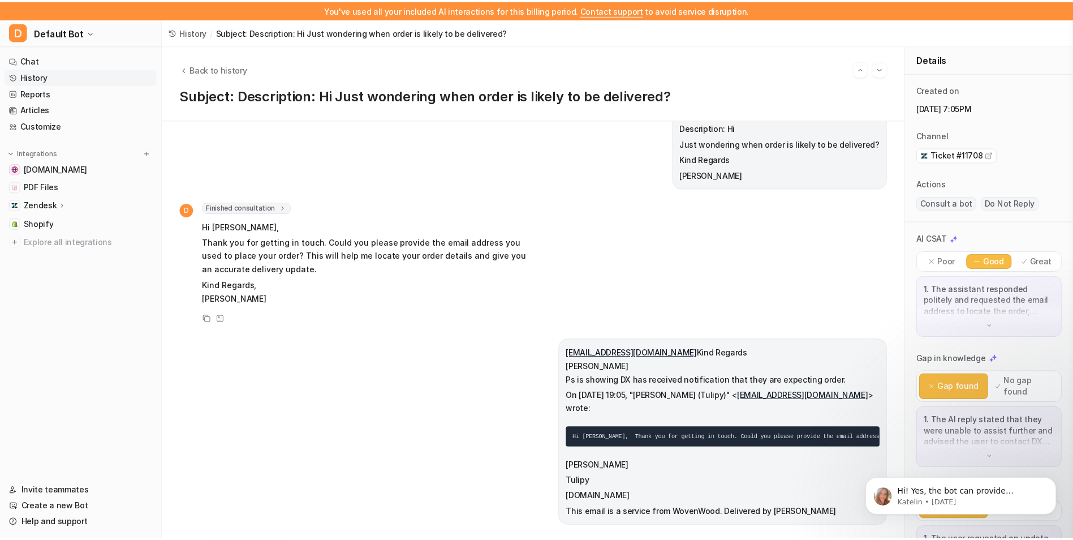
scroll to position [38, 0]
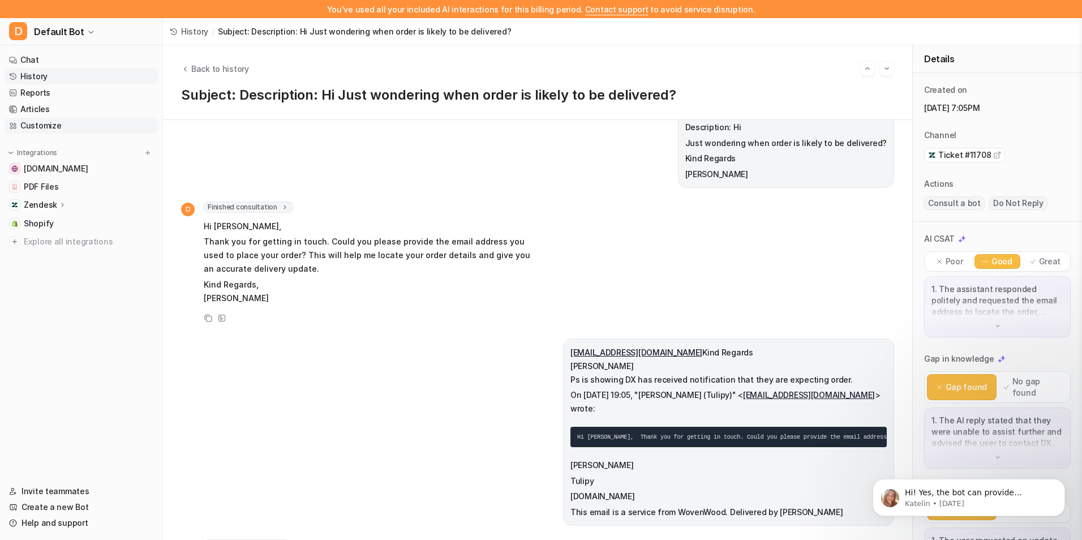
click at [54, 127] on link "Customize" at bounding box center [81, 126] width 153 height 16
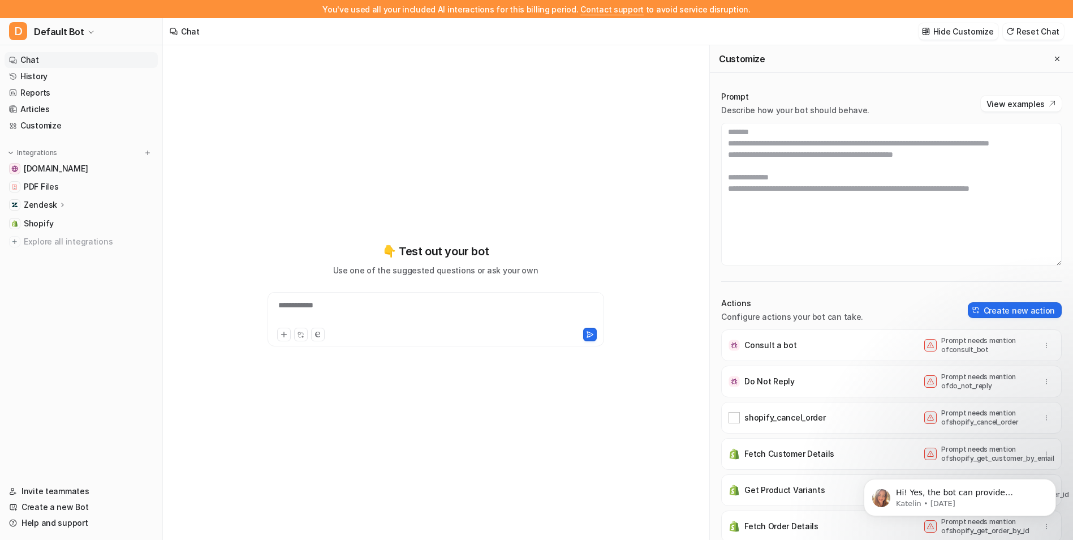
type textarea "**********"
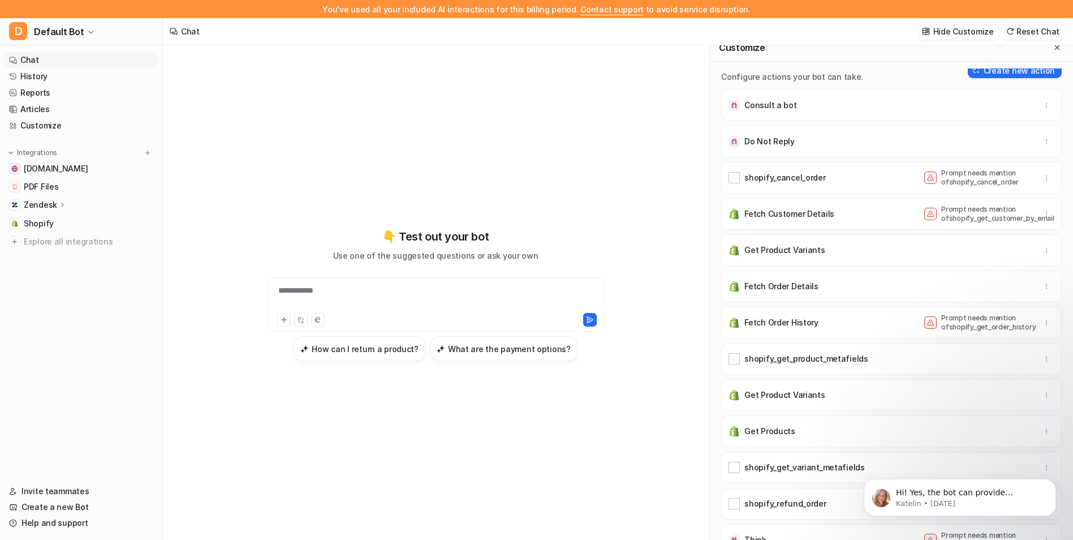
scroll to position [228, 0]
